Goal: Information Seeking & Learning: Check status

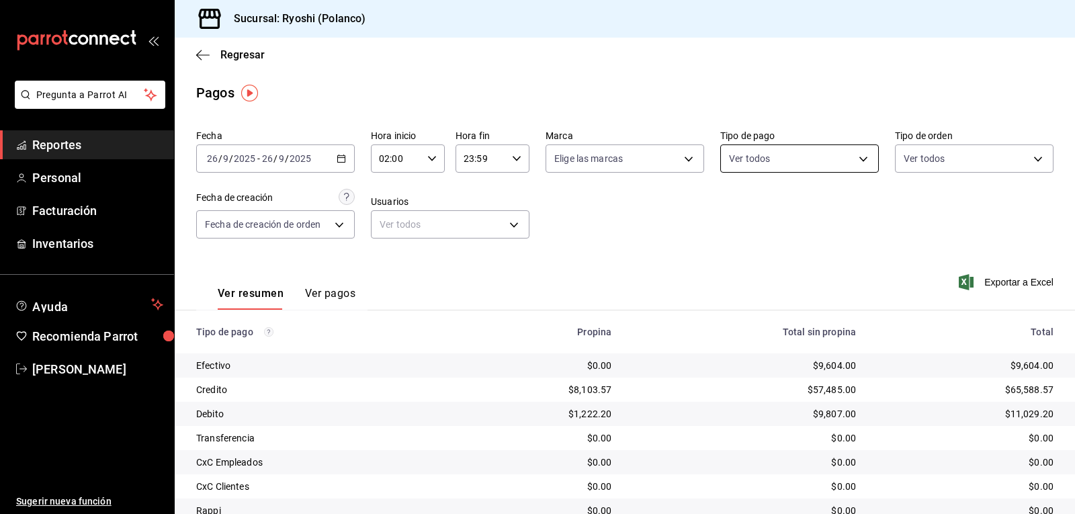
click at [853, 157] on body "Pregunta a Parrot AI Reportes Personal Facturación Inventarios Ayuda Recomienda…" at bounding box center [537, 257] width 1075 height 514
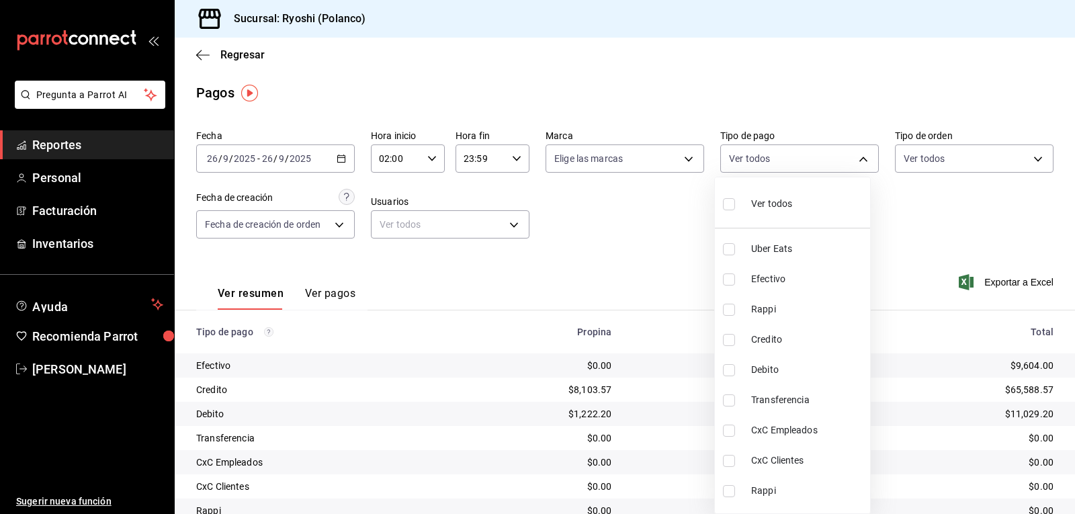
click at [729, 334] on input "checkbox" at bounding box center [729, 340] width 12 height 12
checkbox input "true"
type input "9b0685d2-7f5d-4ede-a6b4-58a2ffcbf3cd"
click at [725, 366] on input "checkbox" at bounding box center [729, 370] width 12 height 12
checkbox input "true"
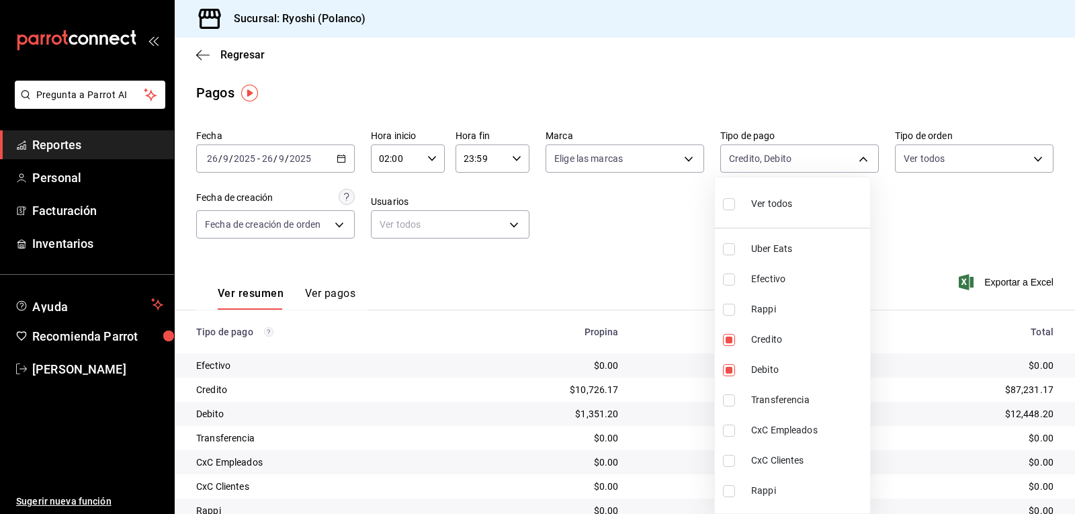
click at [685, 229] on div at bounding box center [537, 257] width 1075 height 514
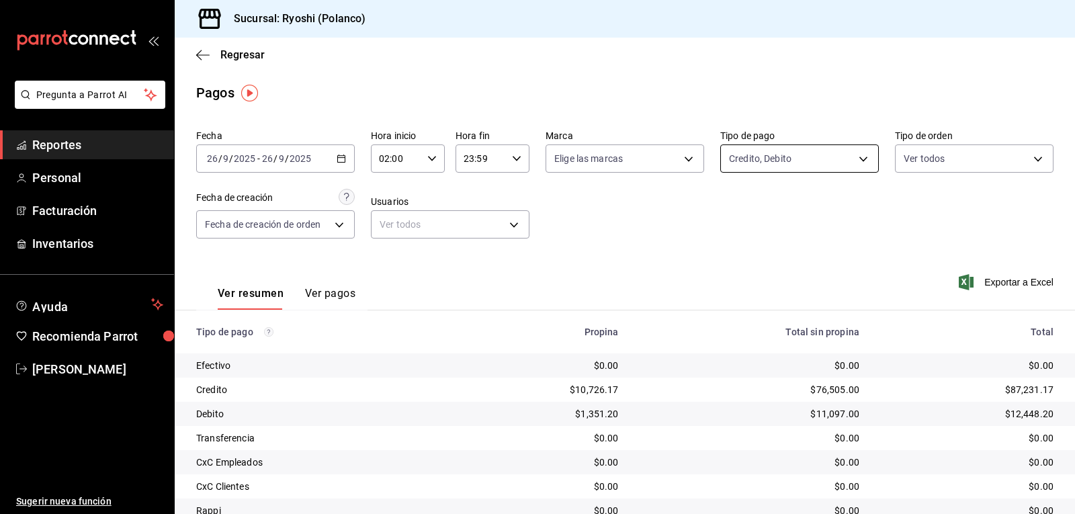
click at [854, 158] on body "Pregunta a Parrot AI Reportes Personal Facturación Inventarios Ayuda Recomienda…" at bounding box center [537, 257] width 1075 height 514
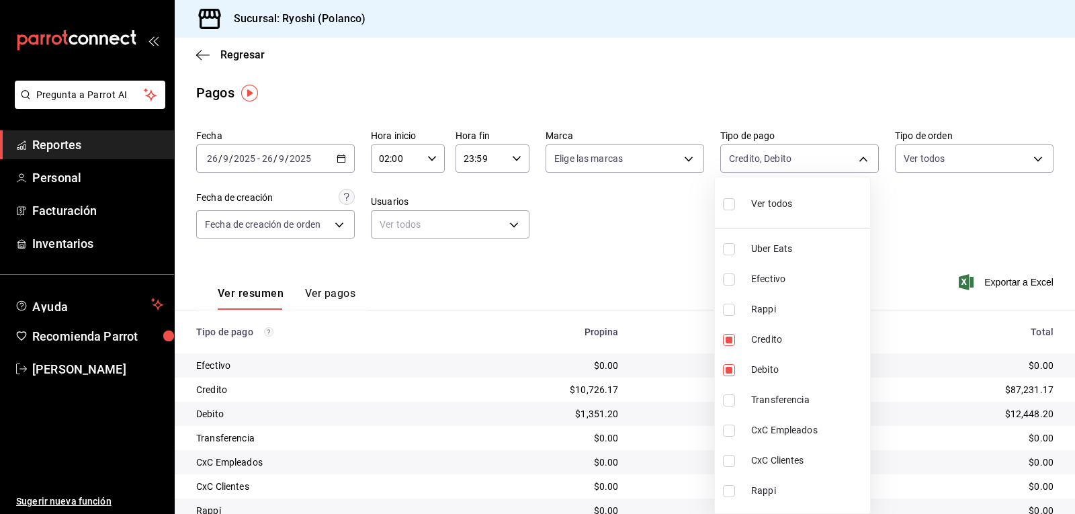
click at [721, 209] on li "Ver todos" at bounding box center [792, 203] width 155 height 40
type input "05751dd8-6818-4a8c-b9fb-c7f7071b72fb,789b4605-08e0-4dfe-9865-94468e2c17aa,03400…"
checkbox input "true"
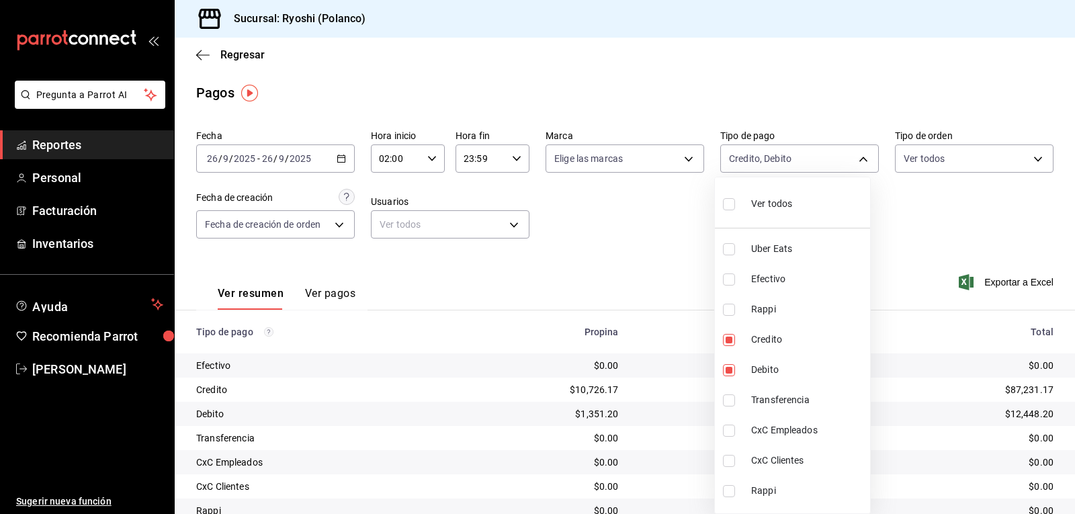
checkbox input "true"
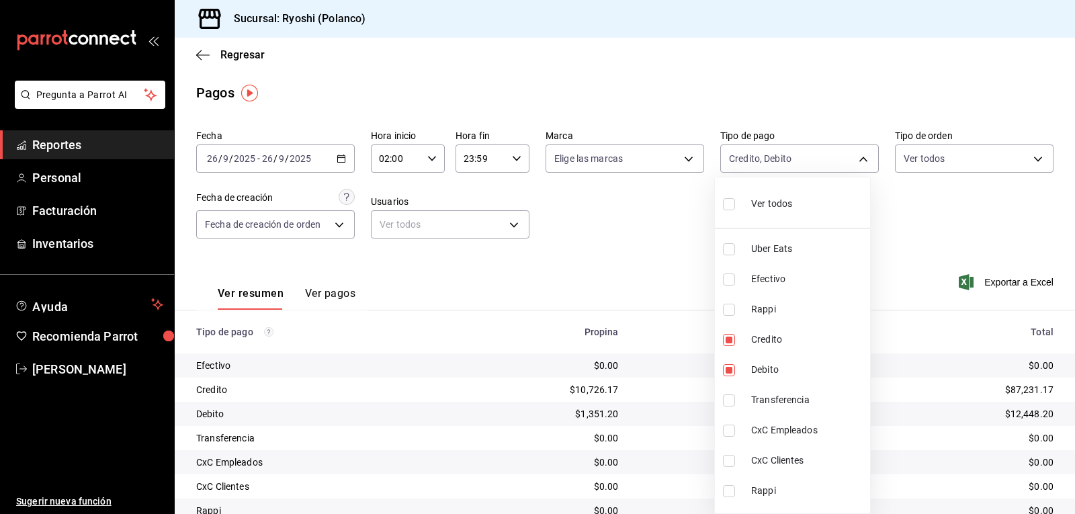
checkbox input "true"
click at [570, 254] on div at bounding box center [537, 257] width 1075 height 514
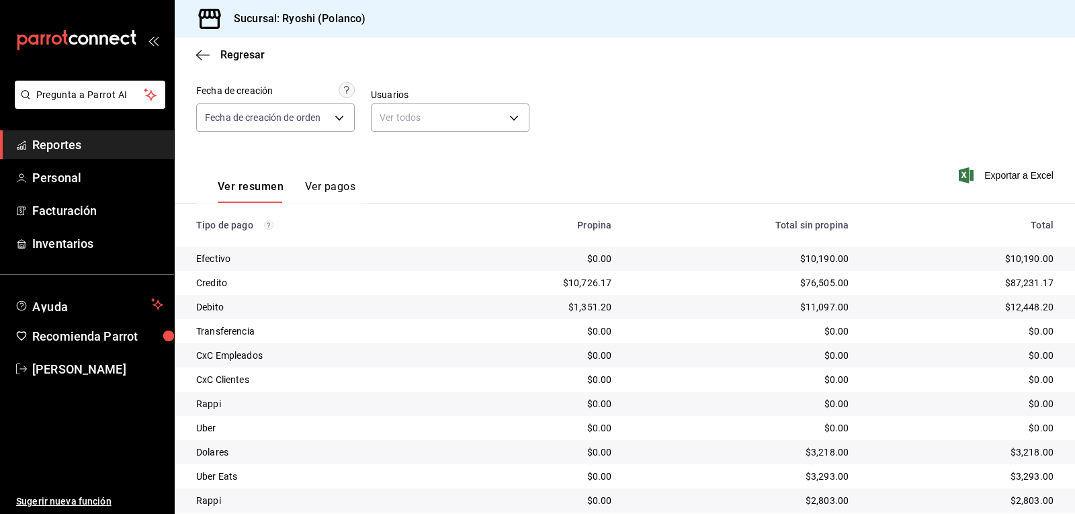
scroll to position [85, 0]
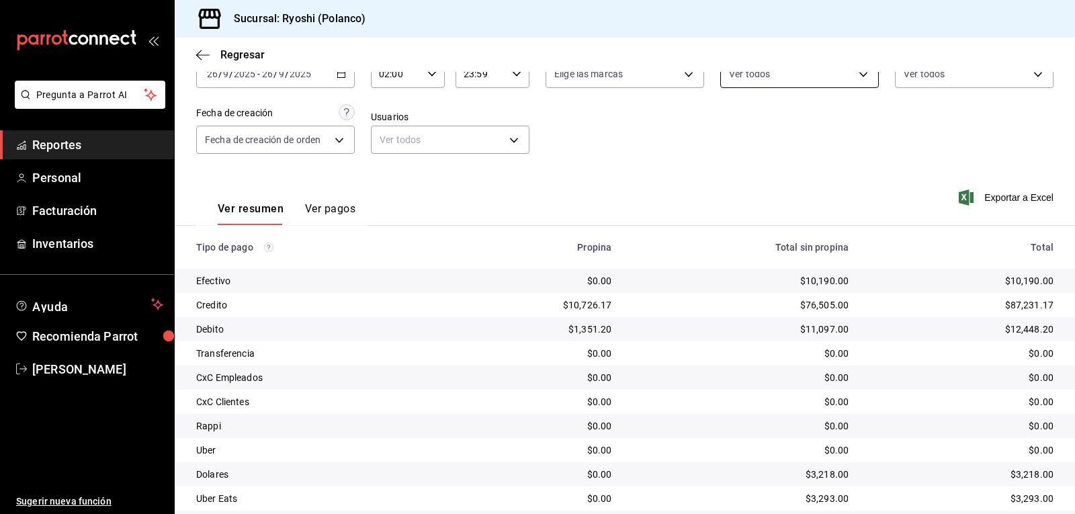
click at [855, 76] on body "Pregunta a Parrot AI Reportes Personal Facturación Inventarios Ayuda Recomienda…" at bounding box center [537, 257] width 1075 height 514
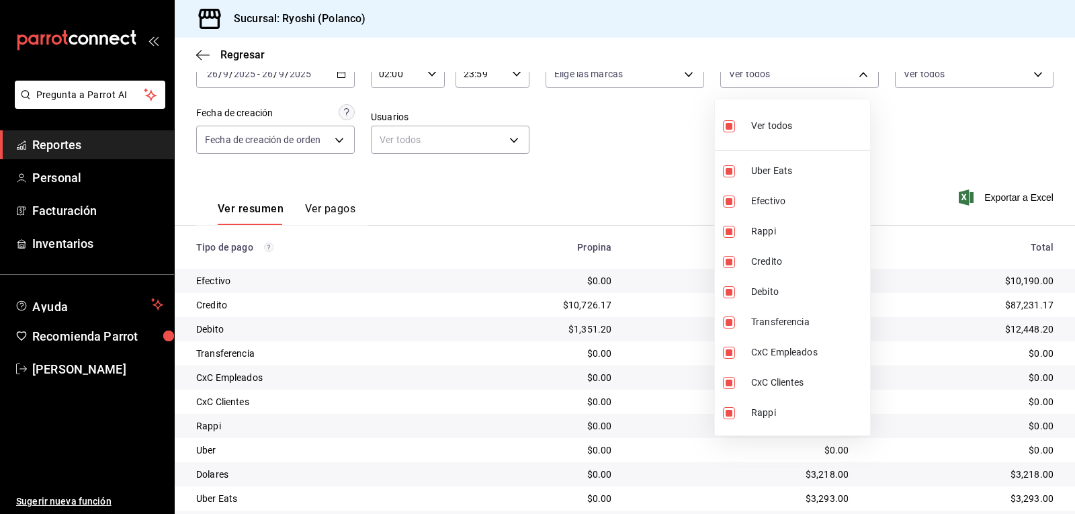
click at [729, 128] on input "checkbox" at bounding box center [729, 126] width 12 height 12
checkbox input "false"
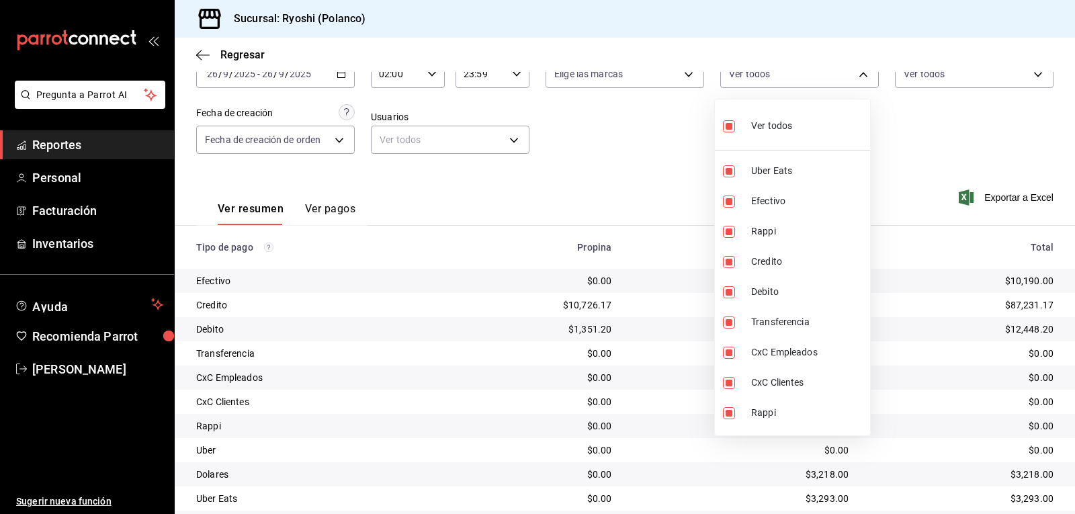
checkbox input "false"
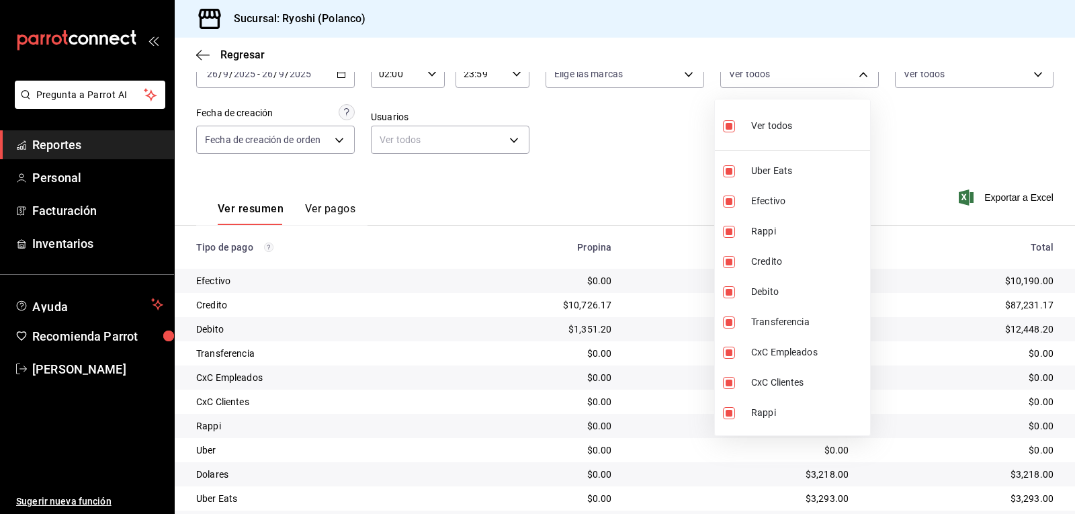
checkbox input "false"
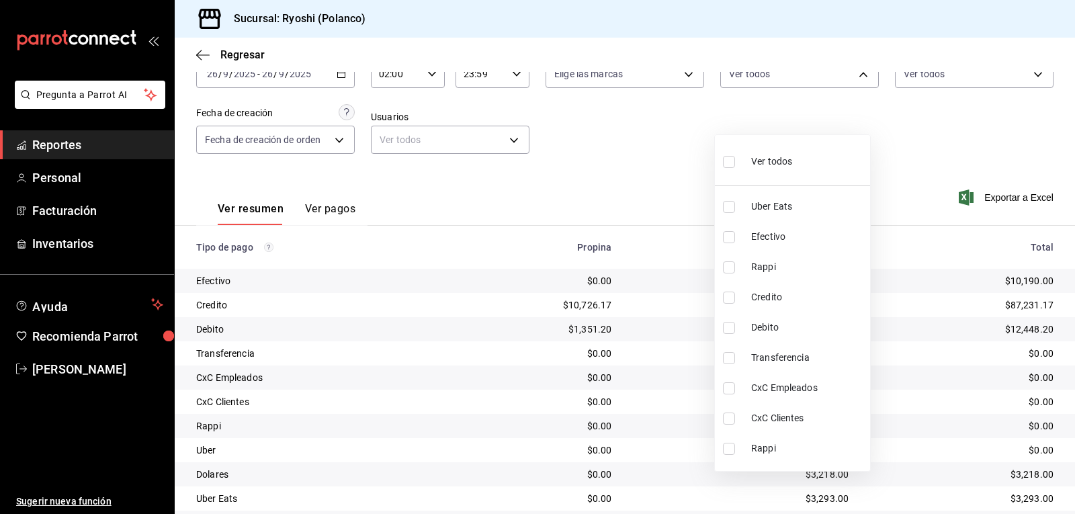
click at [731, 204] on input "checkbox" at bounding box center [729, 207] width 12 height 12
checkbox input "true"
type input "05751dd8-6818-4a8c-b9fb-c7f7071b72fb"
click at [726, 267] on input "checkbox" at bounding box center [729, 267] width 12 height 12
checkbox input "true"
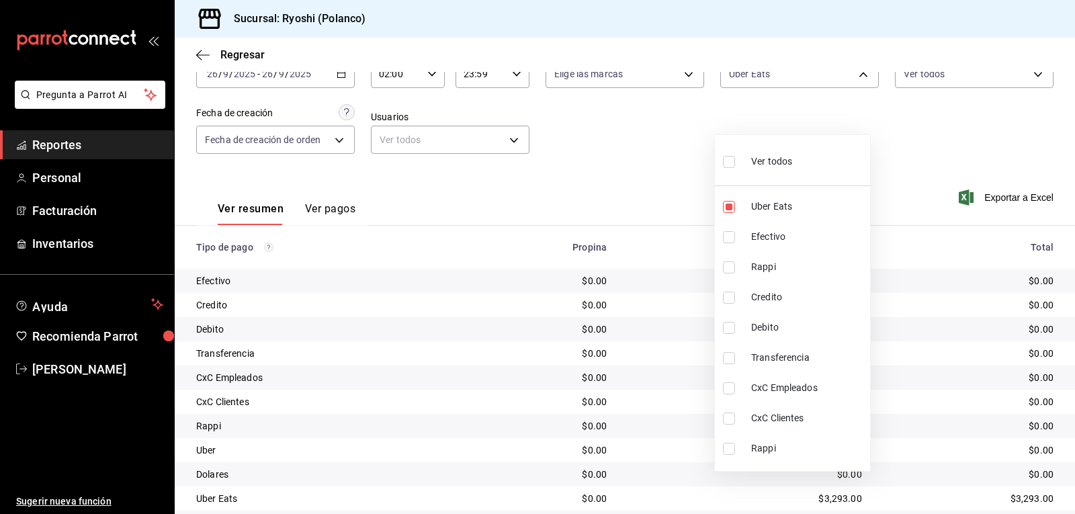
type input "05751dd8-6818-4a8c-b9fb-c7f7071b72fb,034004fd-0b90-4894-bf0d-7190a8897b0c"
click at [673, 193] on div at bounding box center [537, 257] width 1075 height 514
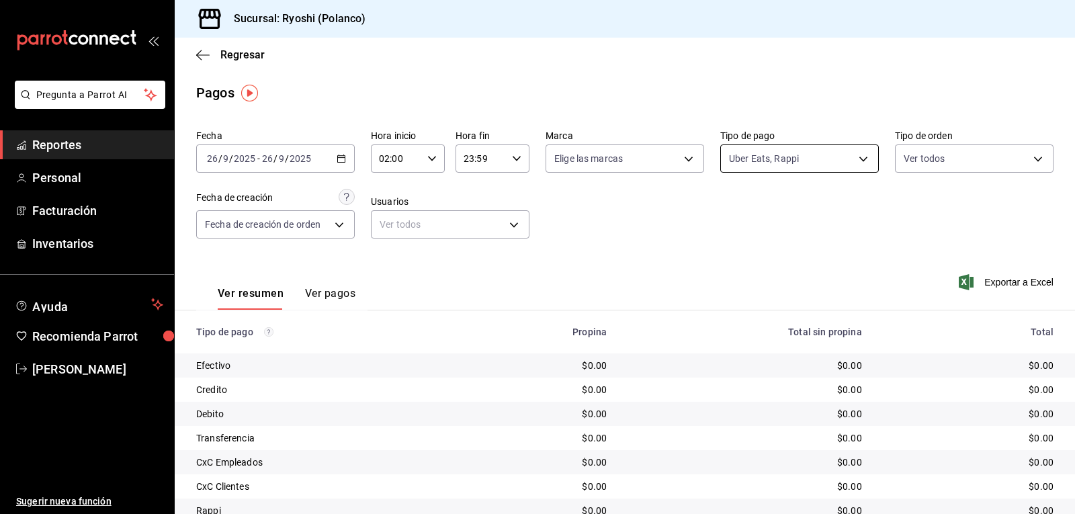
click at [856, 159] on body "Pregunta a Parrot AI Reportes Personal Facturación Inventarios Ayuda Recomienda…" at bounding box center [537, 257] width 1075 height 514
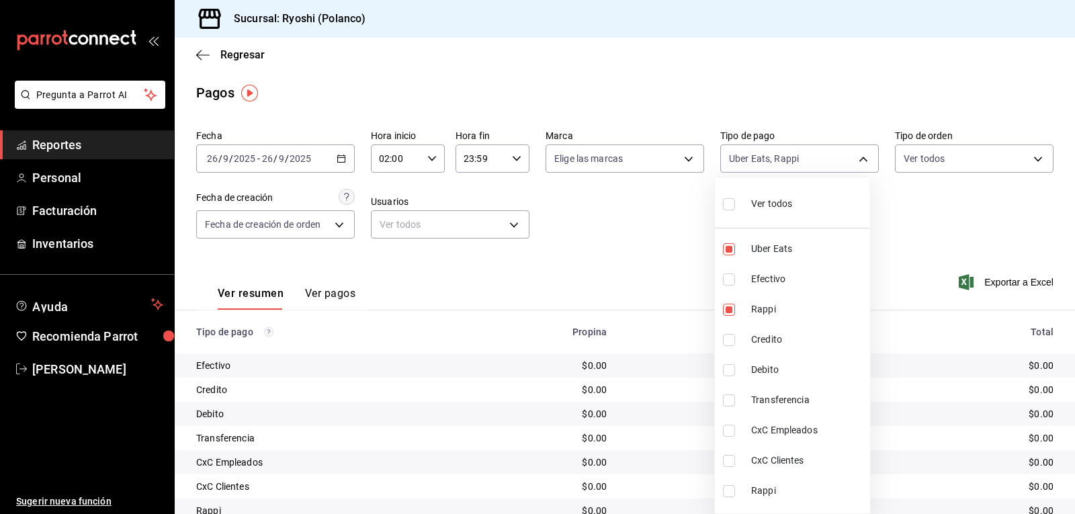
click at [731, 204] on input "checkbox" at bounding box center [729, 204] width 12 height 12
checkbox input "true"
type input "05751dd8-6818-4a8c-b9fb-c7f7071b72fb,789b4605-08e0-4dfe-9865-94468e2c17aa,03400…"
checkbox input "true"
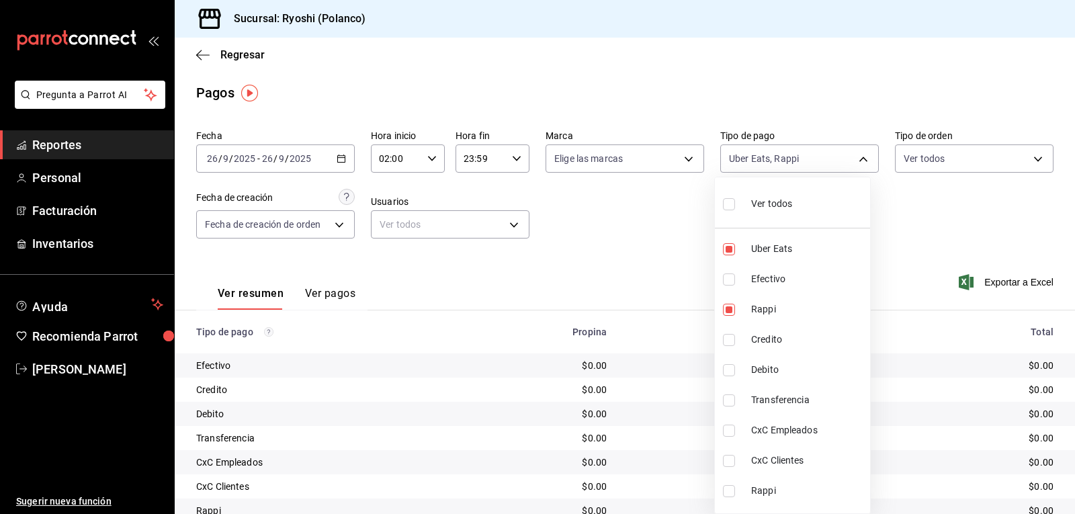
checkbox input "true"
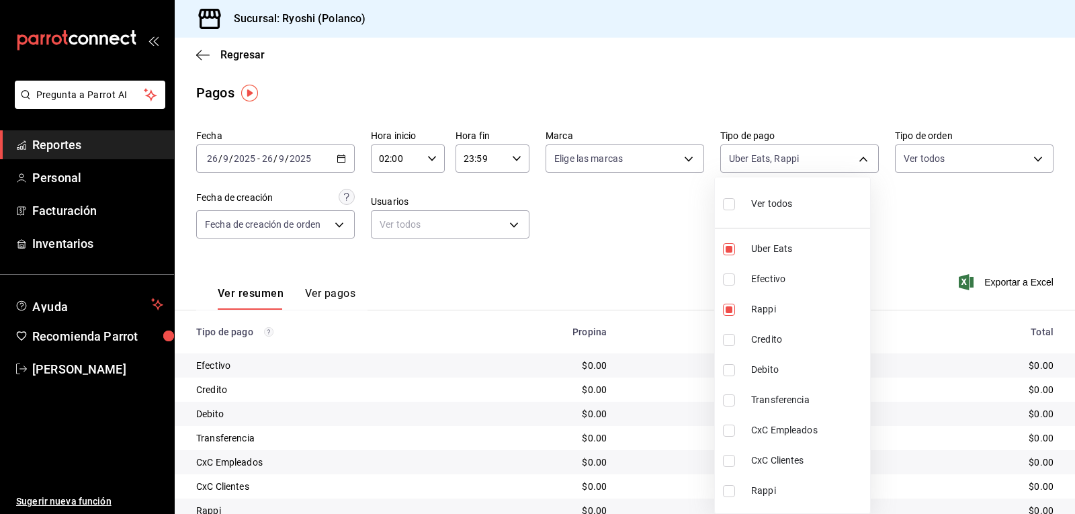
checkbox input "true"
click at [201, 52] on div at bounding box center [537, 257] width 1075 height 514
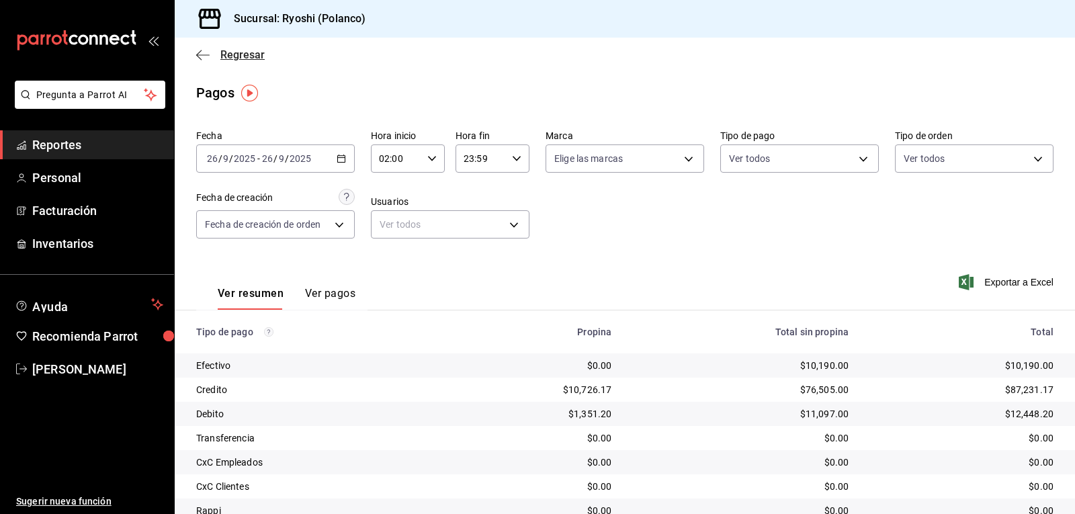
click at [197, 51] on icon "button" at bounding box center [202, 55] width 13 height 12
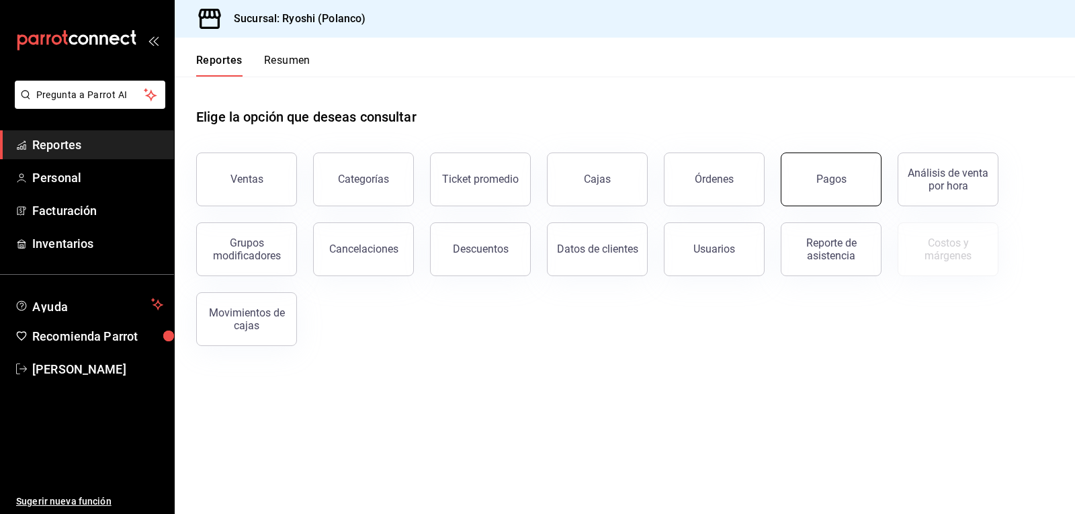
click at [862, 178] on button "Pagos" at bounding box center [830, 179] width 101 height 54
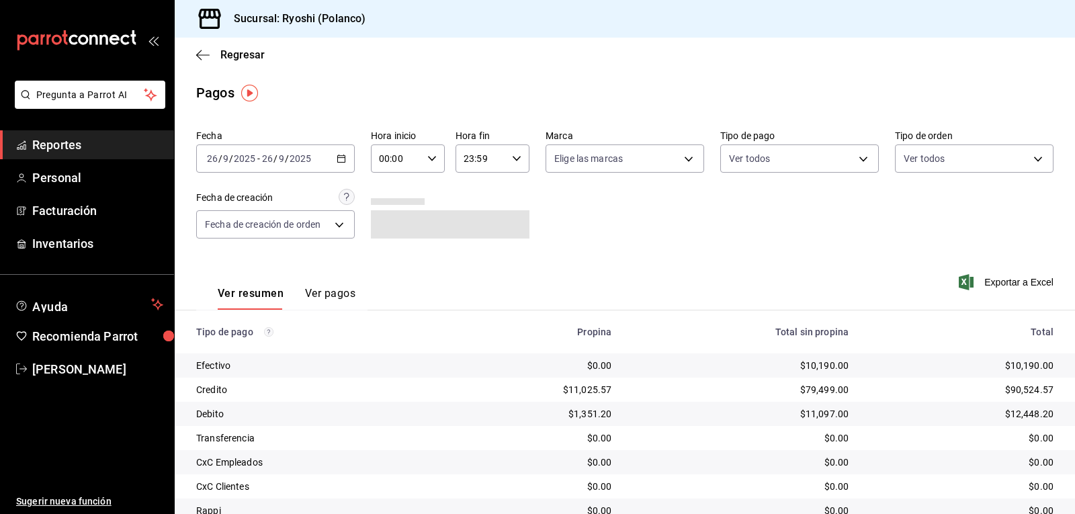
click at [431, 152] on div "00:00 Hora inicio" at bounding box center [408, 158] width 74 height 28
click at [625, 249] on div at bounding box center [537, 257] width 1075 height 514
click at [429, 156] on icon "button" at bounding box center [431, 158] width 9 height 9
click at [382, 260] on span "02" at bounding box center [386, 257] width 15 height 11
type input "02:00"
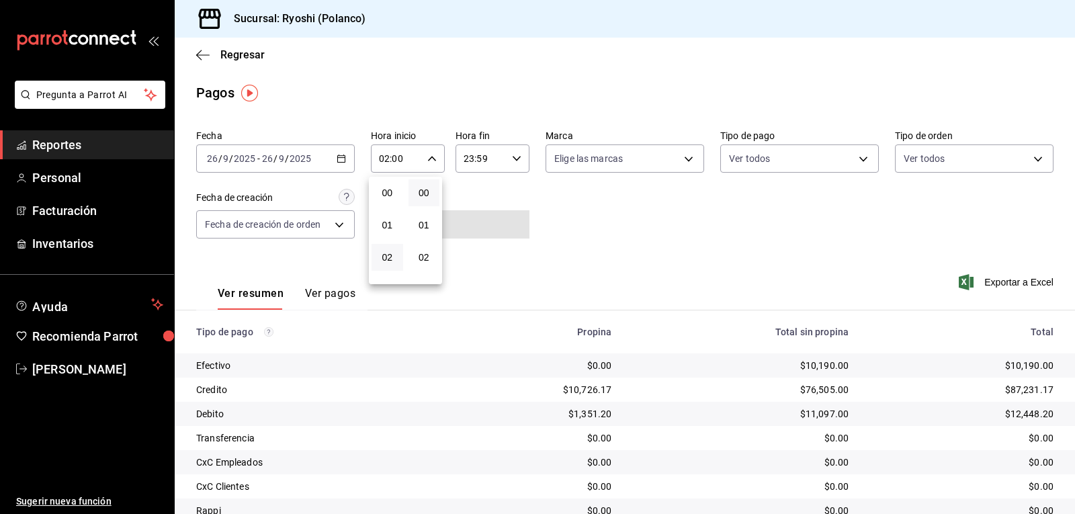
click at [586, 252] on div at bounding box center [537, 257] width 1075 height 514
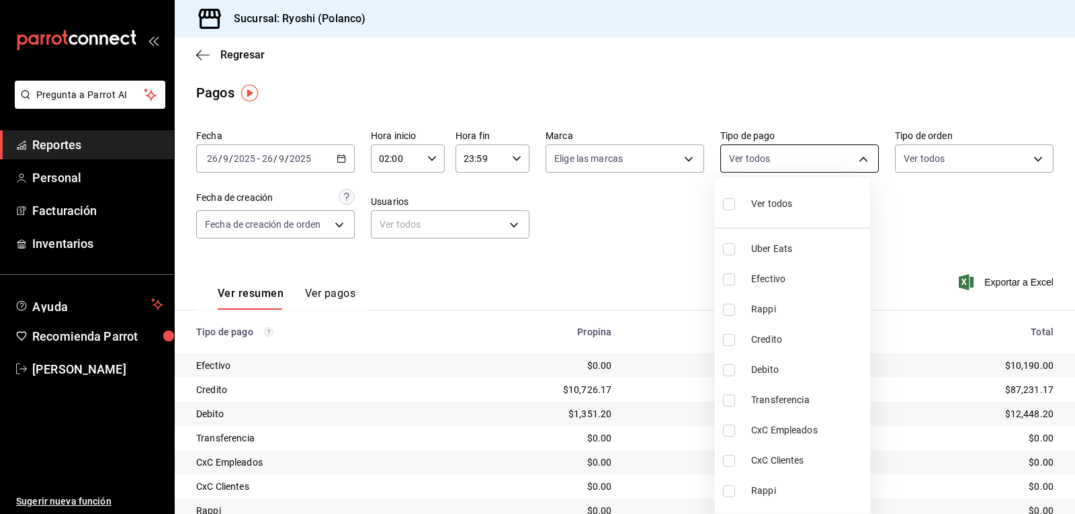
click at [854, 162] on body "Pregunta a Parrot AI Reportes Personal Facturación Inventarios Ayuda Recomienda…" at bounding box center [537, 257] width 1075 height 514
click at [726, 337] on input "checkbox" at bounding box center [729, 340] width 12 height 12
checkbox input "true"
click at [726, 363] on li "Debito" at bounding box center [792, 370] width 155 height 30
type input "9b0685d2-7f5d-4ede-a6b4-58a2ffcbf3cd,4fc1f123-1106-4d46-a6dc-4994d0550367"
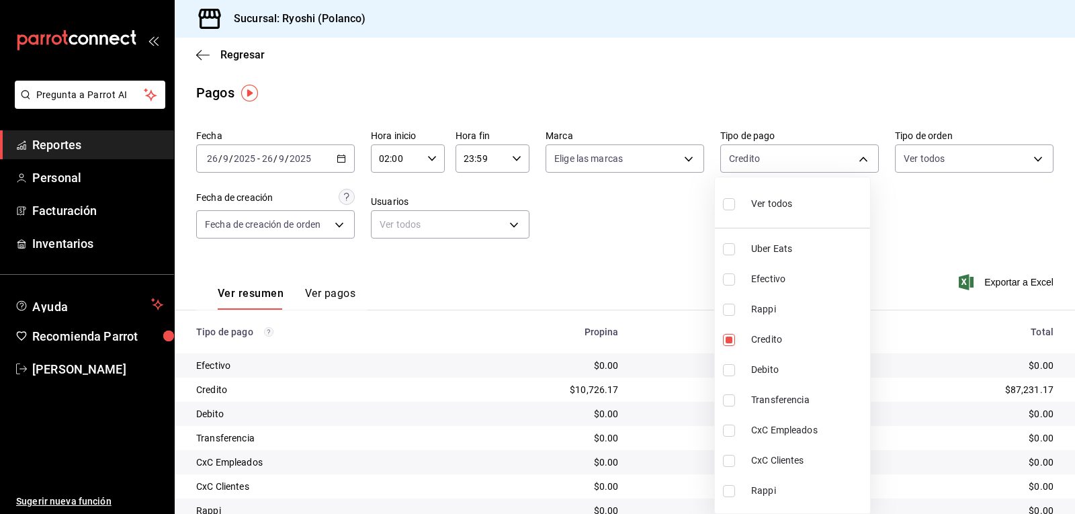
checkbox input "true"
click at [665, 291] on div at bounding box center [537, 257] width 1075 height 514
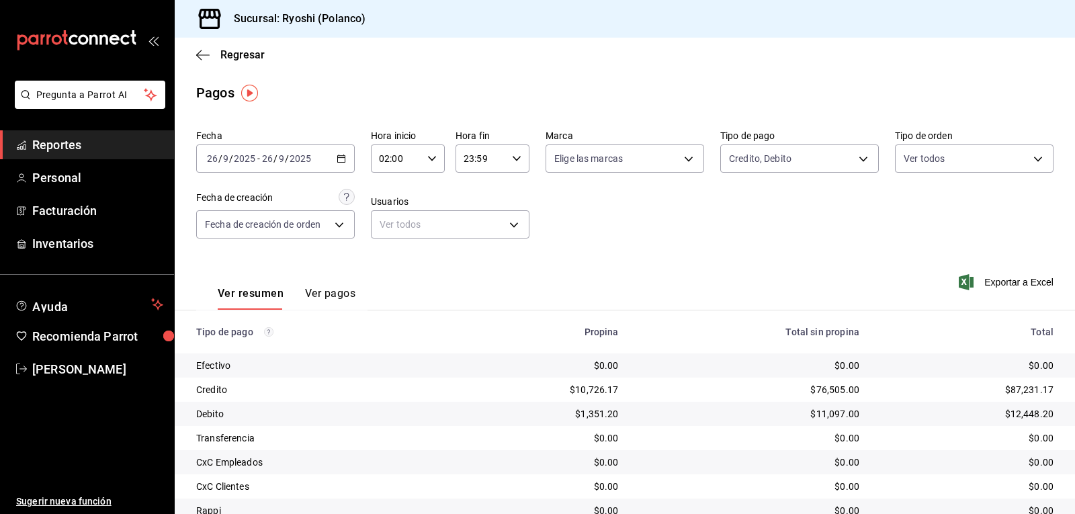
click at [752, 271] on div "Ver resumen Ver pagos Exportar a Excel" at bounding box center [625, 290] width 900 height 71
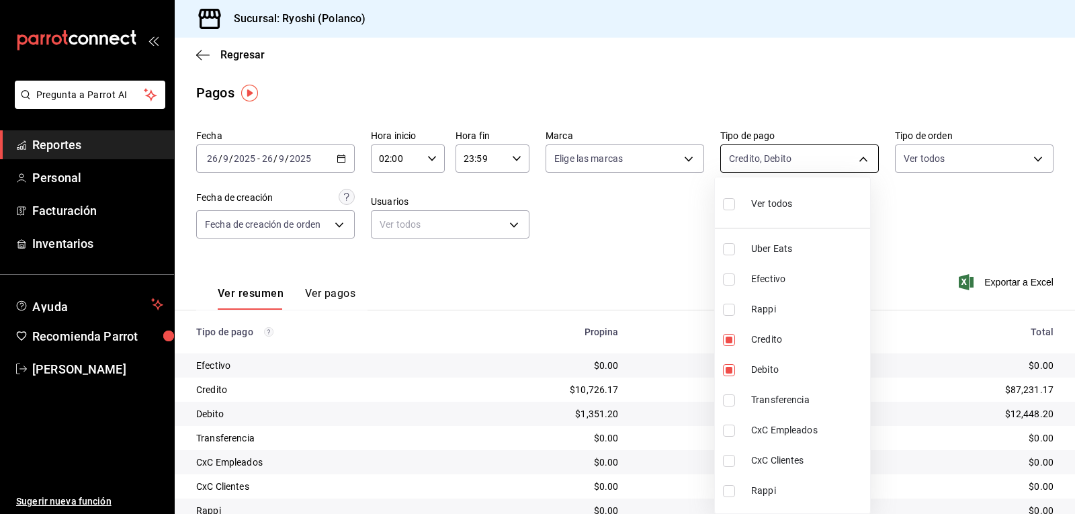
click at [848, 154] on body "Pregunta a Parrot AI Reportes Personal Facturación Inventarios Ayuda Recomienda…" at bounding box center [537, 257] width 1075 height 514
click at [725, 208] on input "checkbox" at bounding box center [729, 204] width 12 height 12
checkbox input "true"
type input "05751dd8-6818-4a8c-b9fb-c7f7071b72fb,789b4605-08e0-4dfe-9865-94468e2c17aa,03400…"
checkbox input "true"
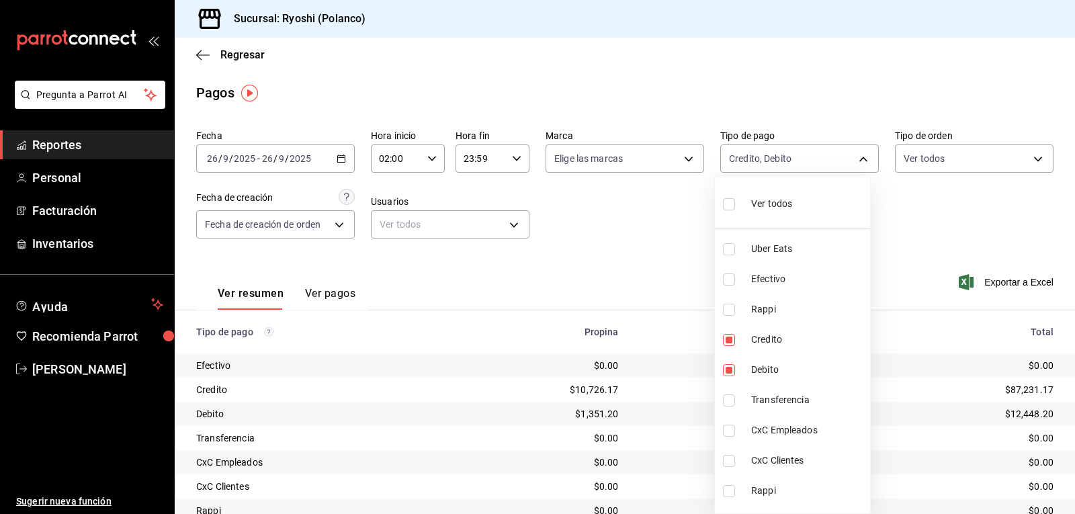
checkbox input "true"
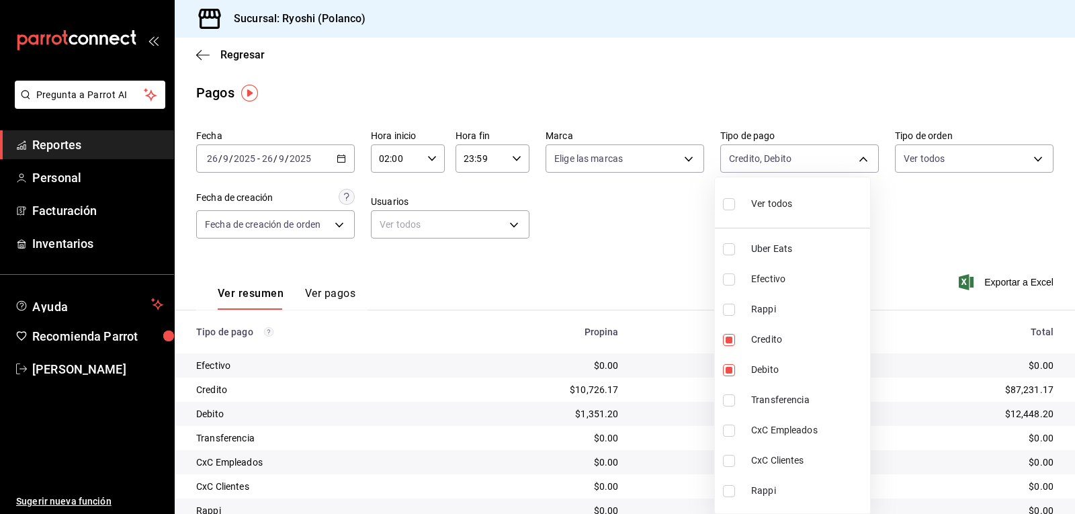
checkbox input "true"
click at [678, 245] on div at bounding box center [537, 257] width 1075 height 514
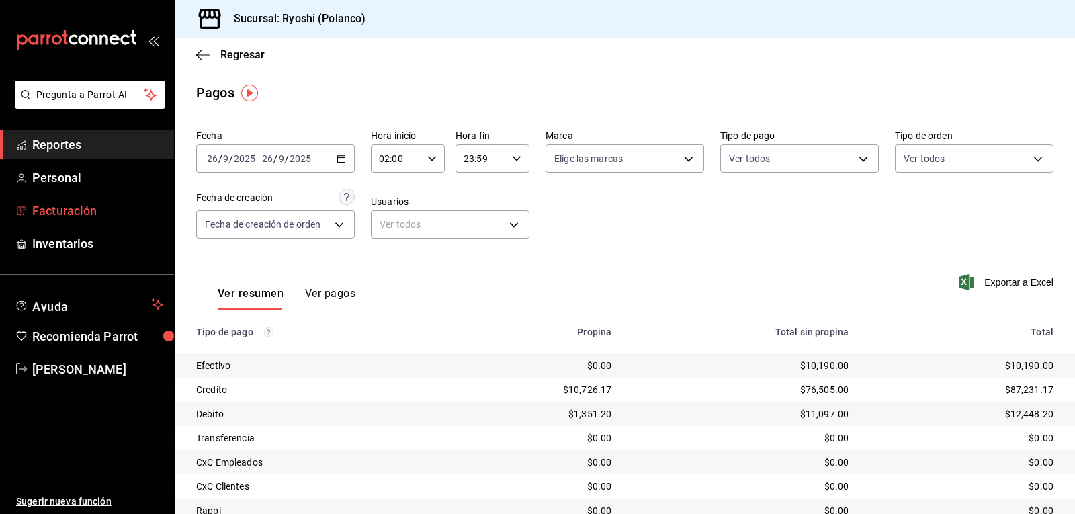
click at [83, 198] on link "Facturación" at bounding box center [87, 210] width 174 height 29
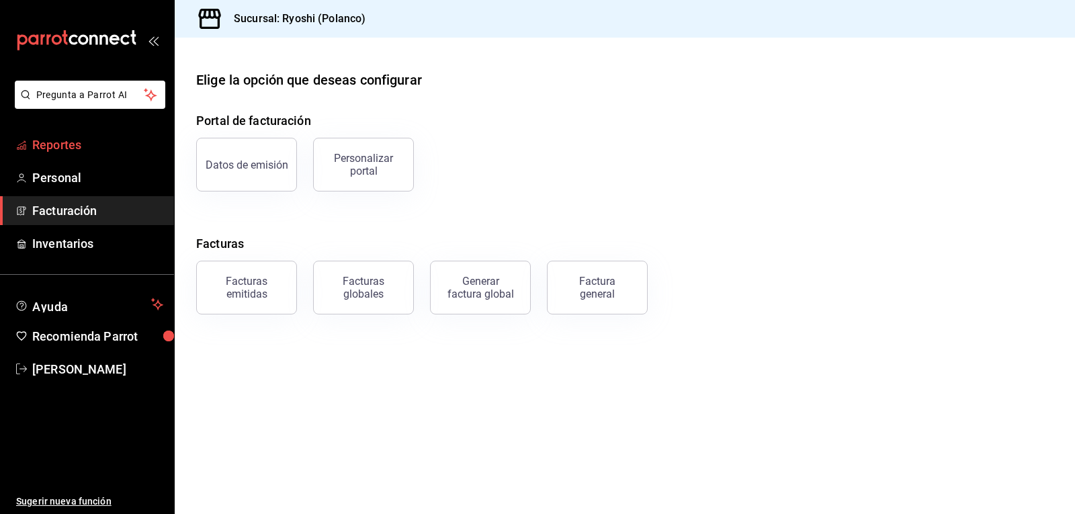
click at [89, 148] on span "Reportes" at bounding box center [97, 145] width 131 height 18
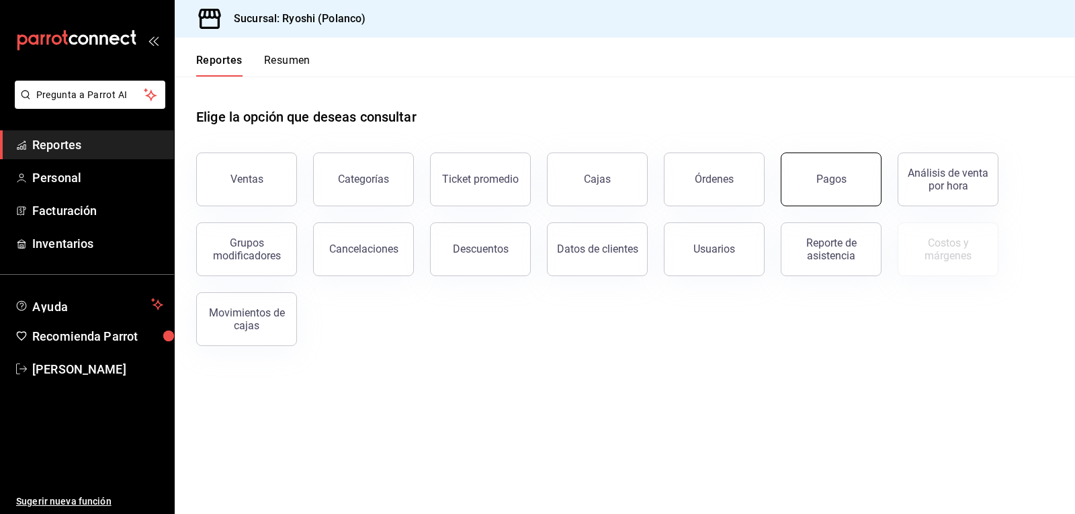
click at [840, 185] on div "Pagos" at bounding box center [831, 179] width 30 height 13
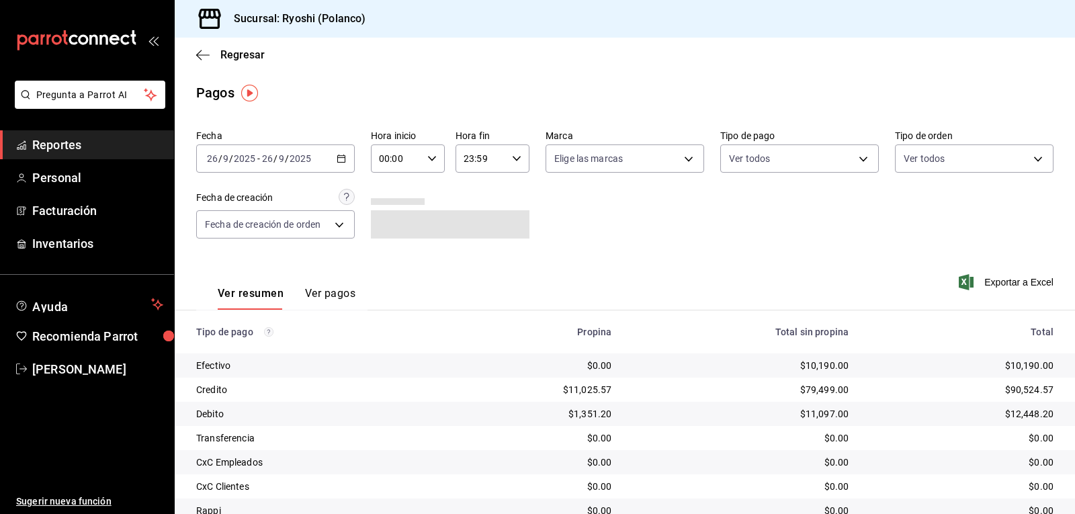
click at [429, 159] on \(Stroke\) "button" at bounding box center [432, 158] width 8 height 5
click at [386, 217] on span "05" at bounding box center [386, 219] width 15 height 11
type input "05:00"
click at [859, 158] on div at bounding box center [537, 257] width 1075 height 514
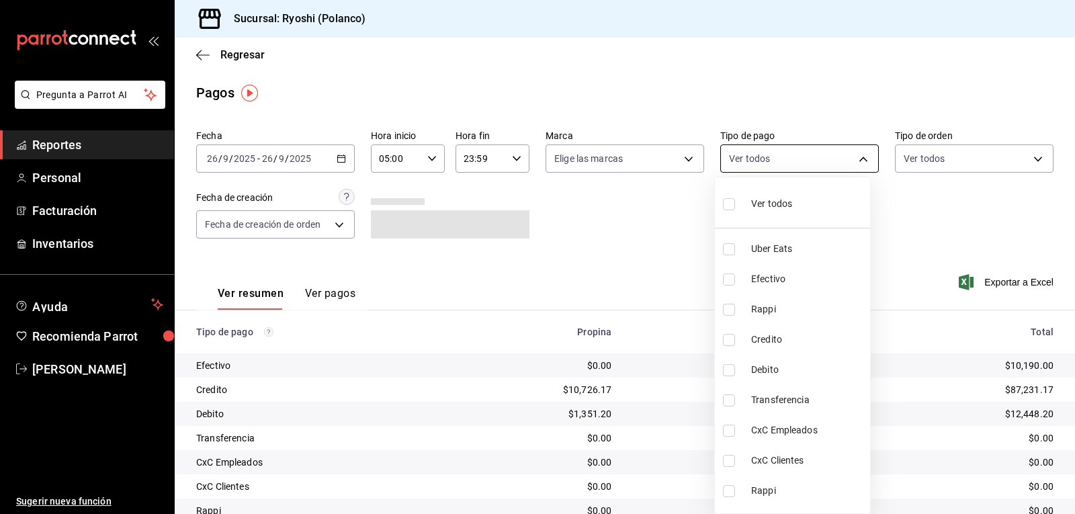
click at [854, 158] on body "Pregunta a Parrot AI Reportes Personal Facturación Inventarios Ayuda Recomienda…" at bounding box center [537, 257] width 1075 height 514
click at [727, 334] on input "checkbox" at bounding box center [729, 340] width 12 height 12
checkbox input "true"
type input "9b0685d2-7f5d-4ede-a6b4-58a2ffcbf3cd"
click at [727, 367] on input "checkbox" at bounding box center [729, 370] width 12 height 12
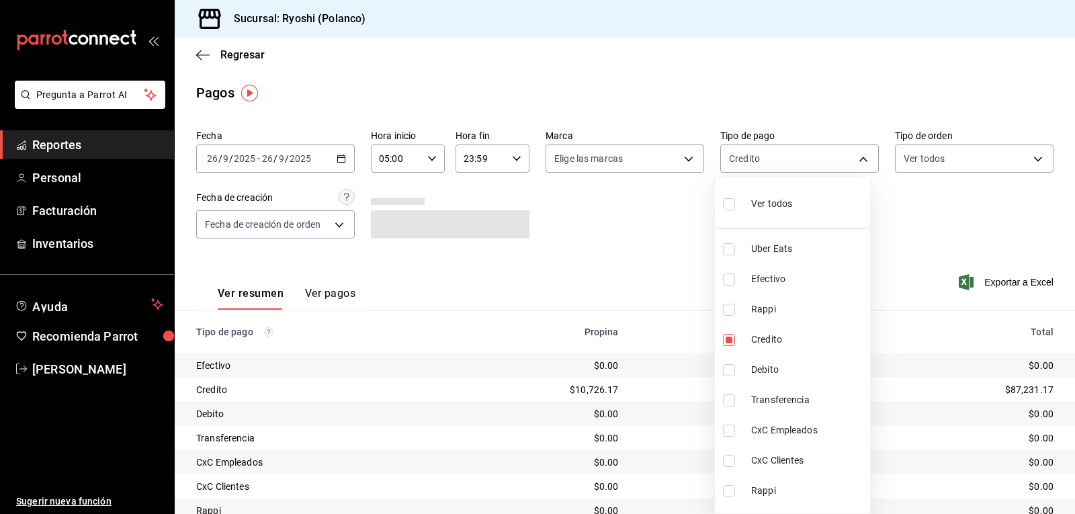
checkbox input "true"
type input "9b0685d2-7f5d-4ede-a6b4-58a2ffcbf3cd,4fc1f123-1106-4d46-a6dc-4994d0550367"
click at [694, 361] on div at bounding box center [537, 257] width 1075 height 514
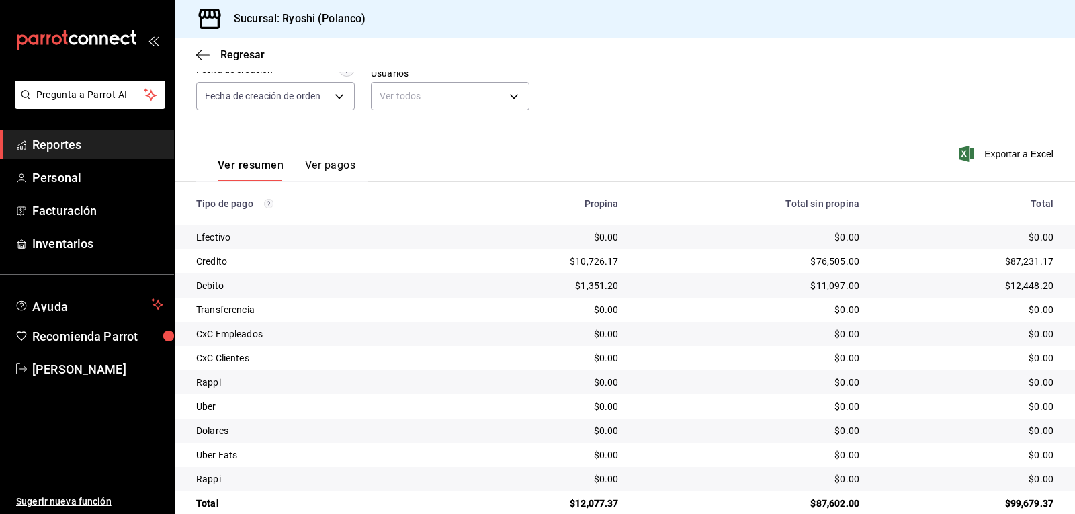
scroll to position [134, 0]
